Goal: Information Seeking & Learning: Stay updated

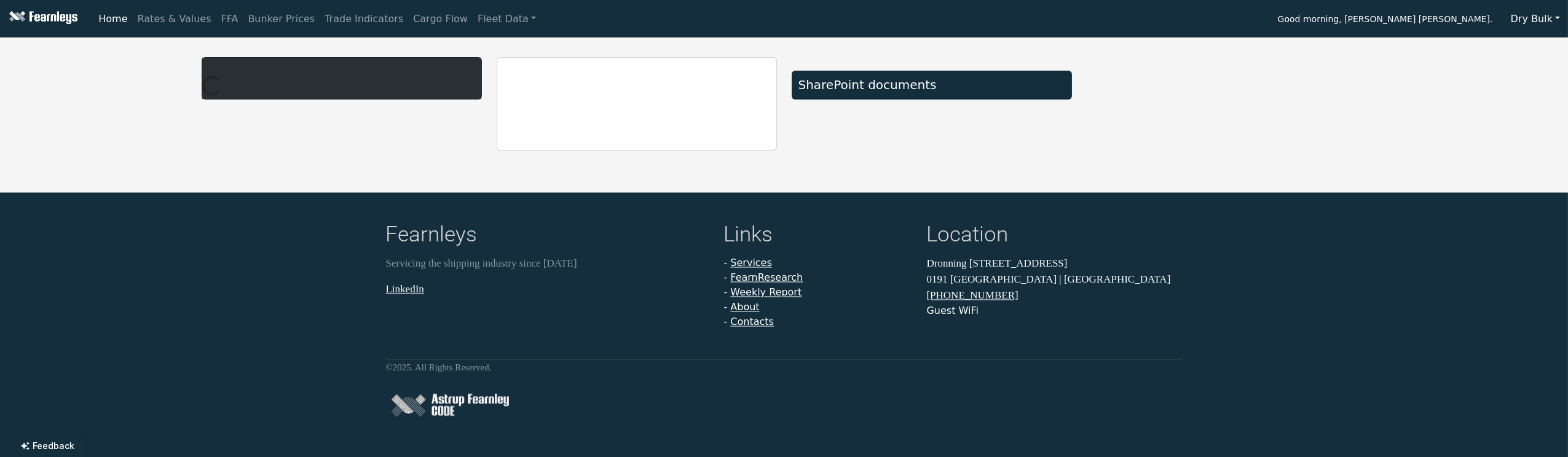
click at [272, 144] on div at bounding box center [342, 104] width 295 height 94
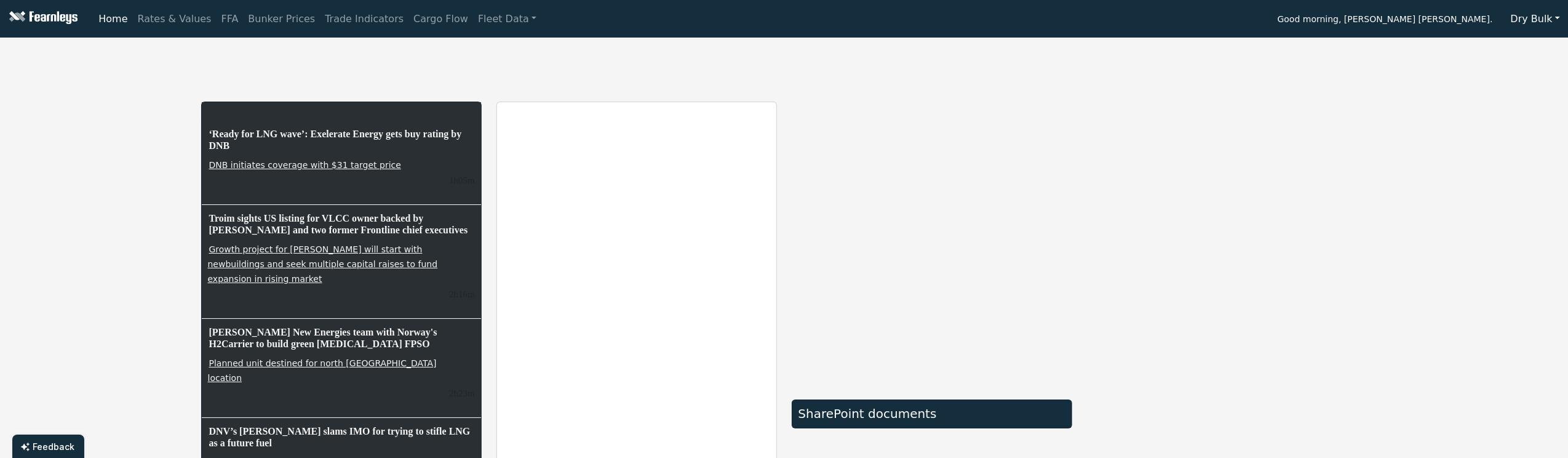
click at [1524, 14] on button "Dry Bulk" at bounding box center [1536, 18] width 65 height 23
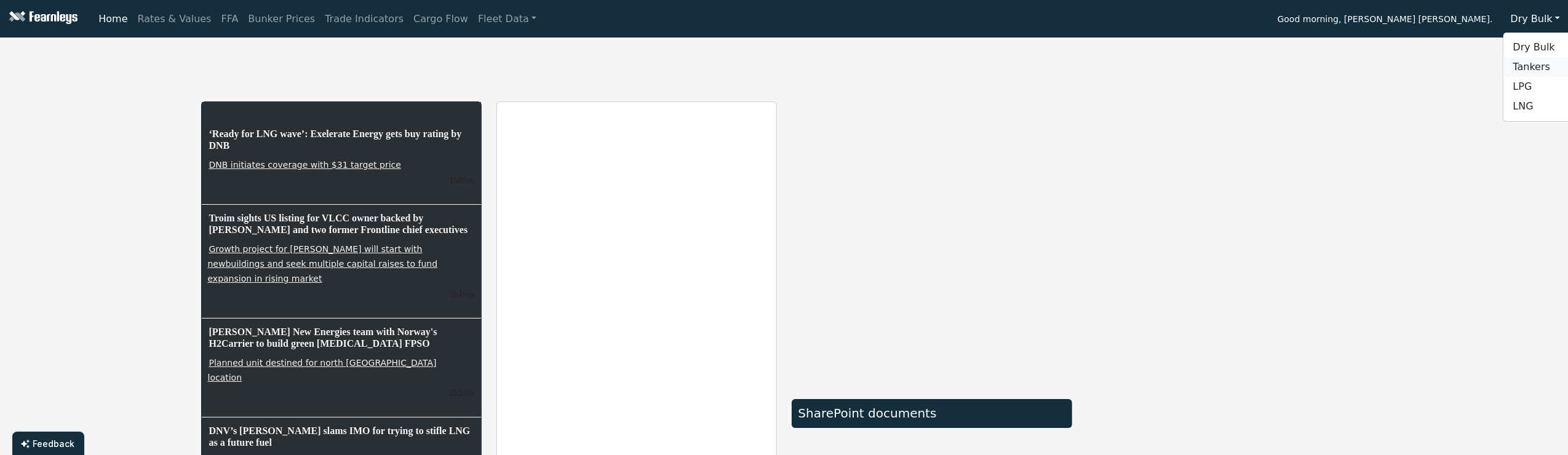
click at [1523, 61] on link "Tankers" at bounding box center [1552, 67] width 97 height 20
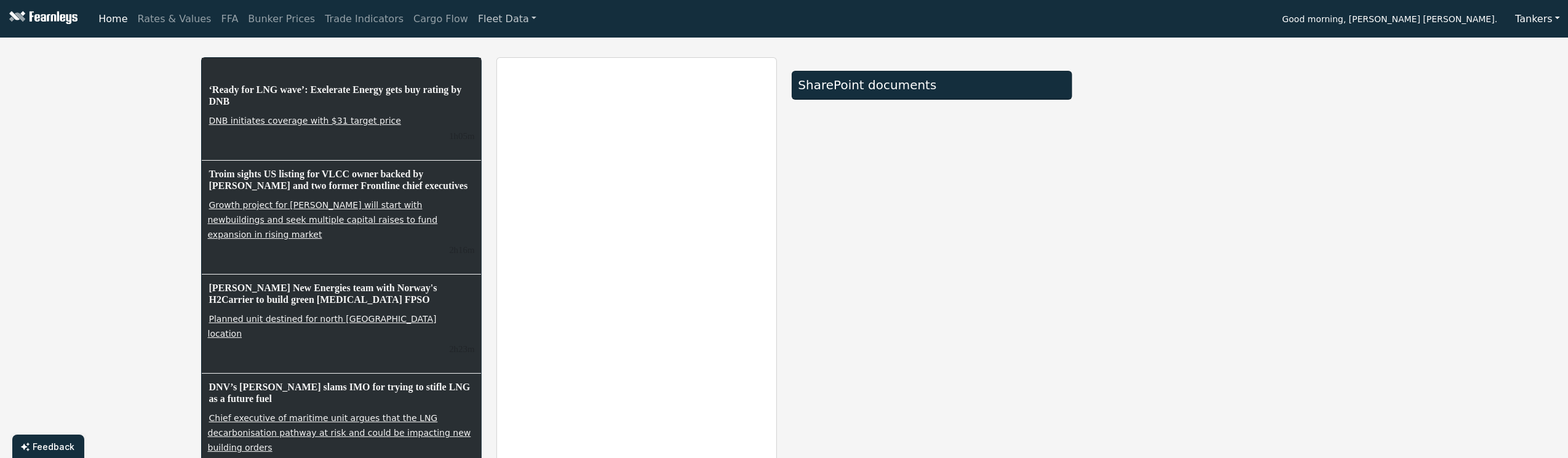
click at [473, 16] on link "Fleet Data" at bounding box center [507, 19] width 68 height 25
click at [484, 48] on link "Fleet Stats" at bounding box center [522, 53] width 77 height 25
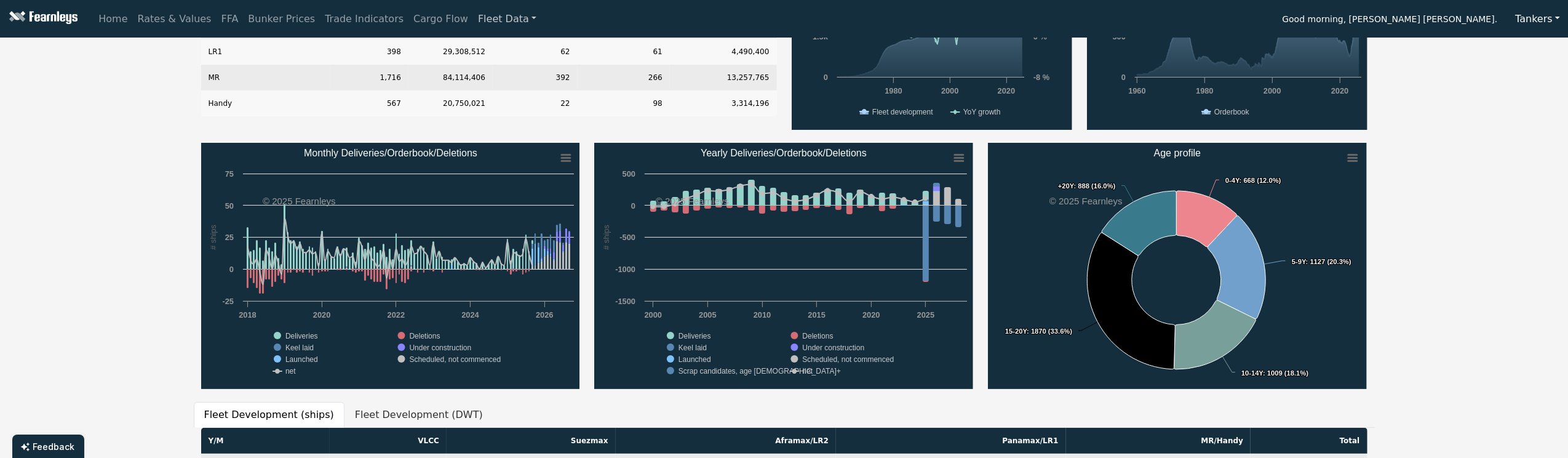
scroll to position [164, 0]
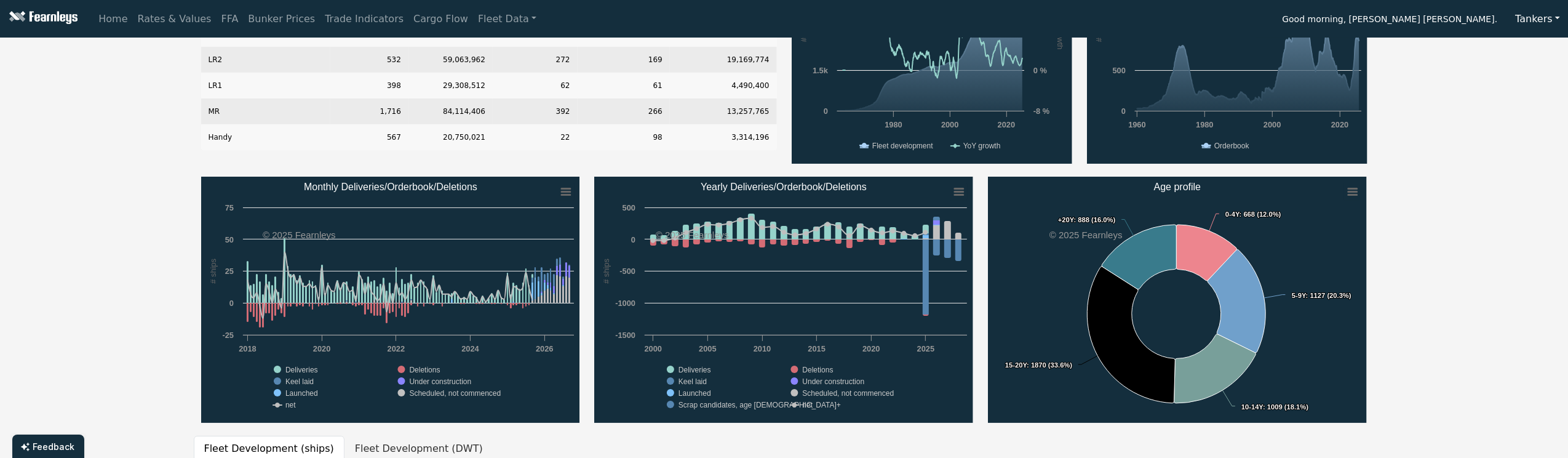
click at [1439, 291] on div "Overview VLCC Suezmax Aframax/LR2 Panamax/LR1 MR/Handy Type # of Ships DWT w/Sc…" at bounding box center [784, 356] width 1568 height 955
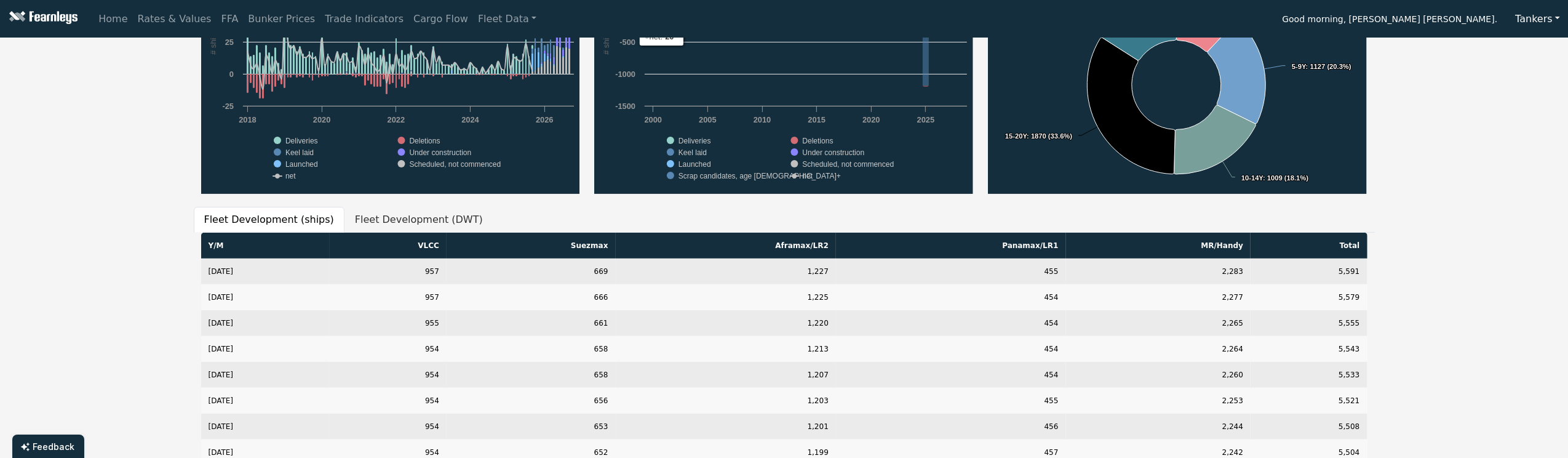
scroll to position [575, 0]
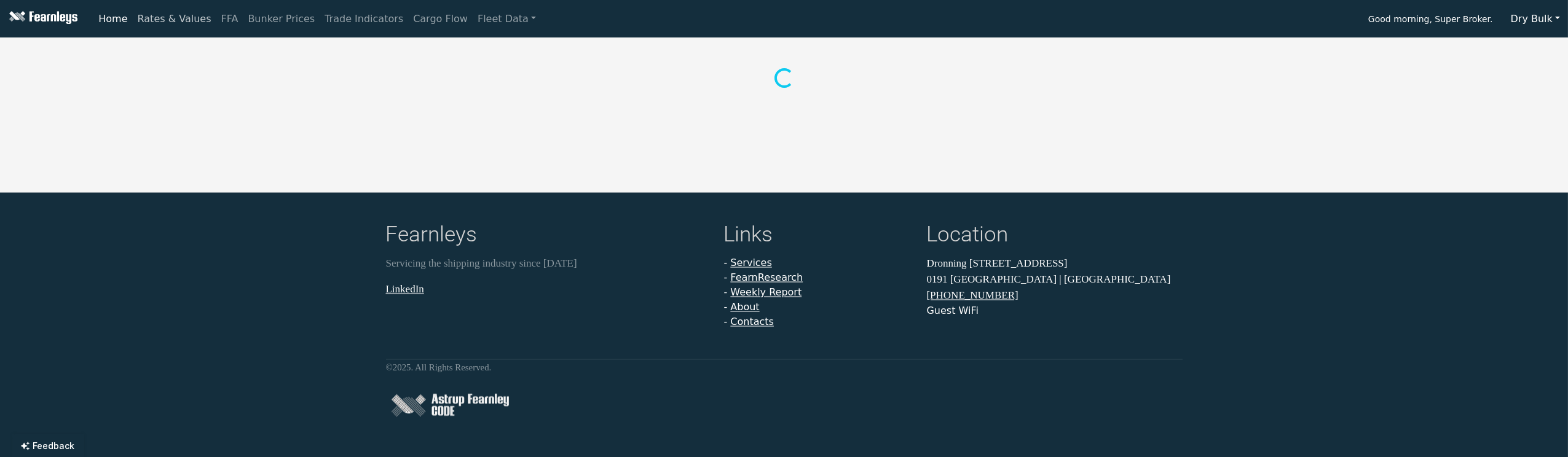
click at [174, 24] on link "Rates & Values" at bounding box center [175, 19] width 84 height 25
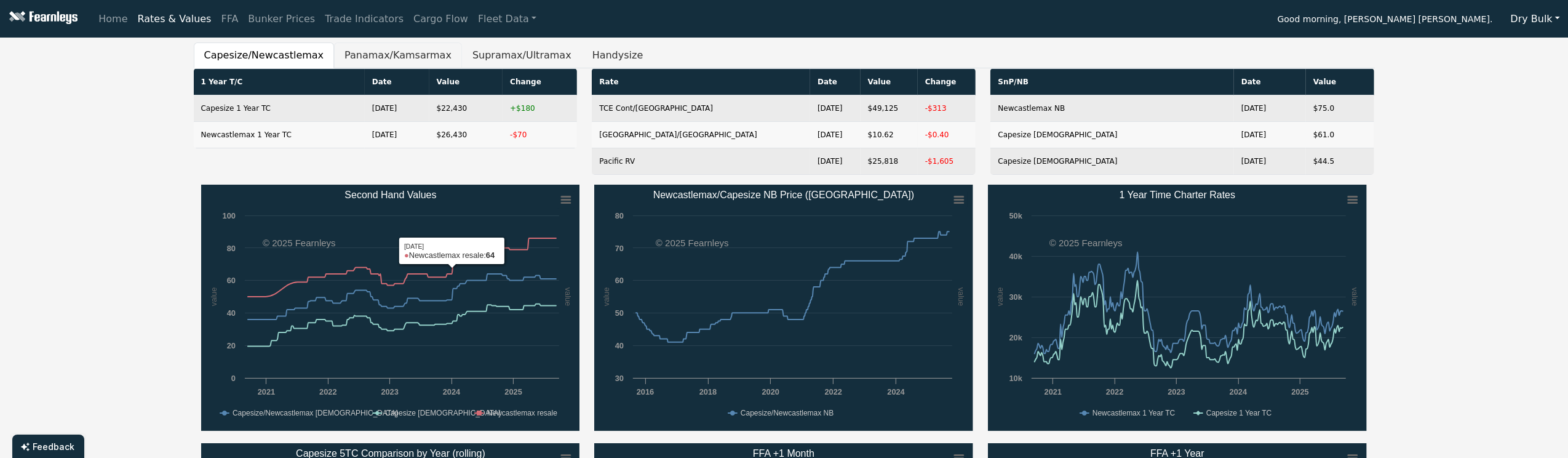
click at [367, 49] on button "Panamax/Kamsarmax" at bounding box center [398, 55] width 128 height 26
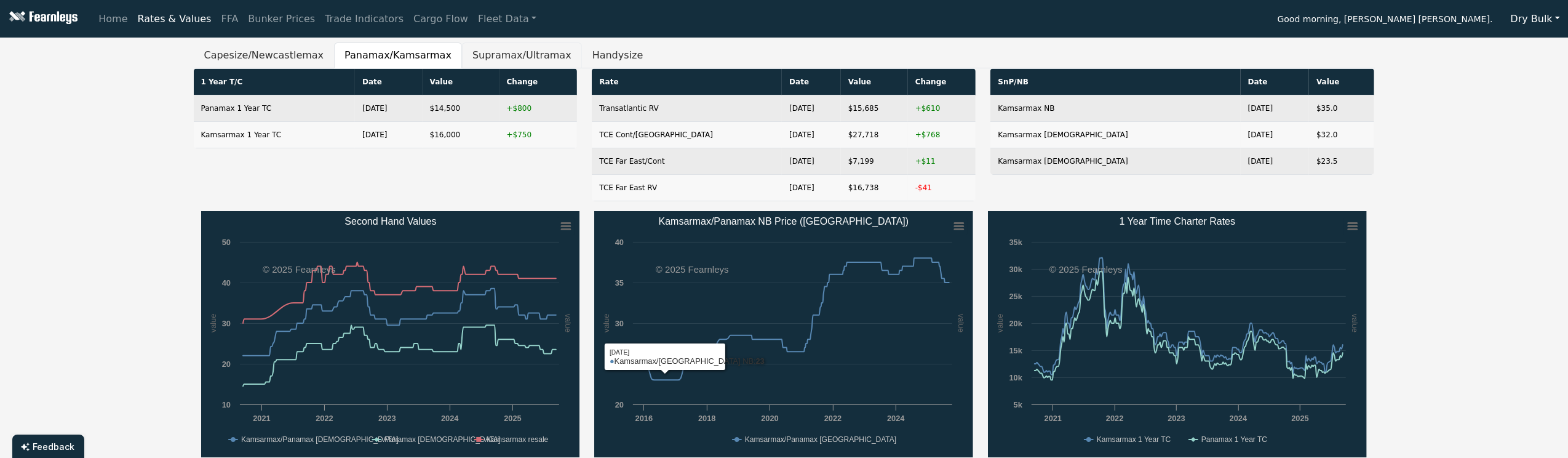
click at [469, 59] on button "Supramax/Ultramax" at bounding box center [521, 55] width 120 height 26
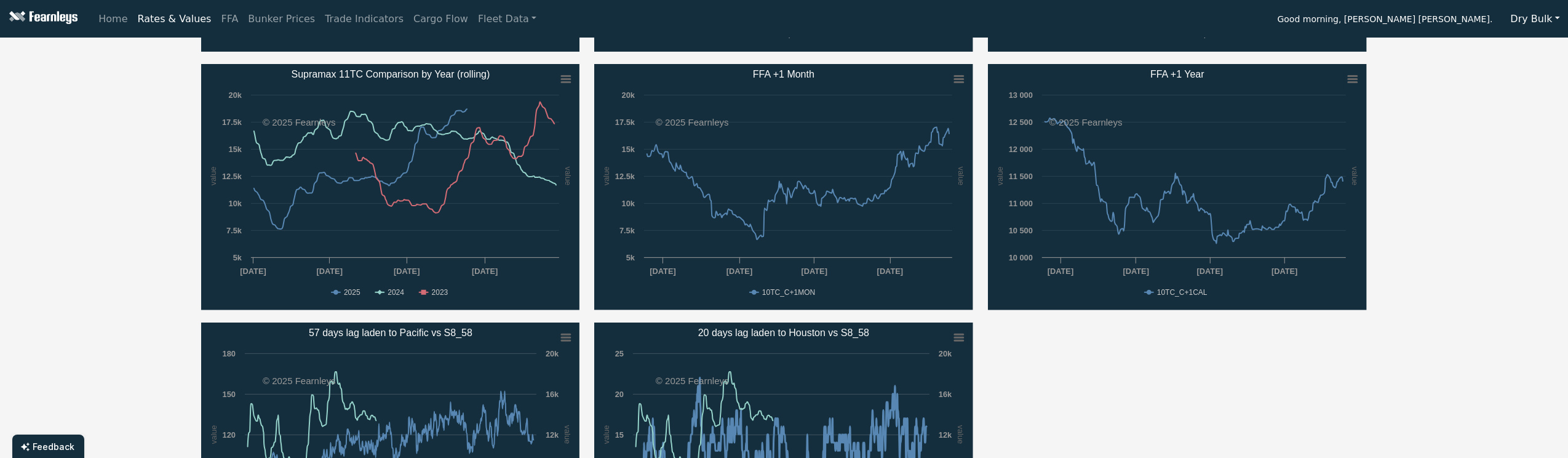
scroll to position [246, 0]
